Goal: Task Accomplishment & Management: Manage account settings

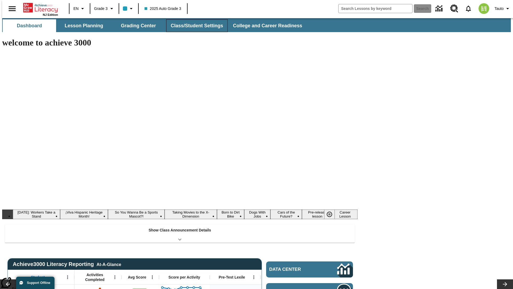
click at [194, 26] on button "Class/Student Settings" at bounding box center [196, 25] width 61 height 13
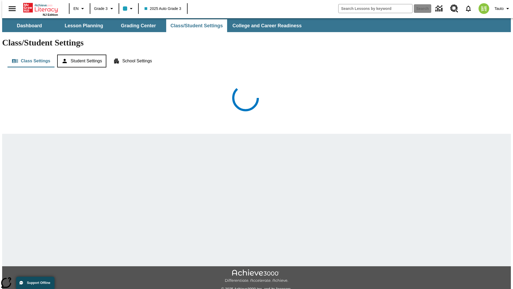
click at [80, 55] on button "Student Settings" at bounding box center [81, 61] width 49 height 13
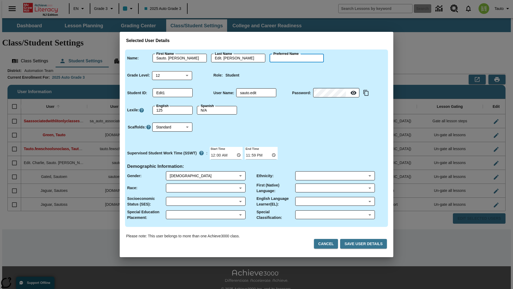
type input "[PERSON_NAME]"
click at [328, 244] on button "Cancel" at bounding box center [326, 244] width 24 height 10
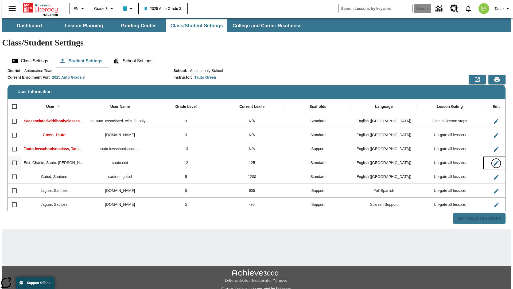
click at [494, 161] on icon "Edit User" at bounding box center [496, 163] width 5 height 5
